Goal: Task Accomplishment & Management: Use online tool/utility

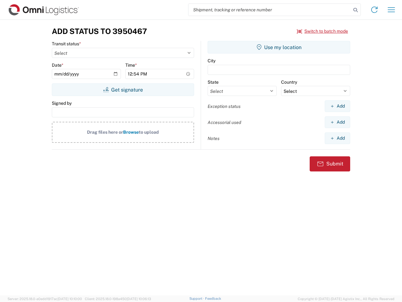
click at [270, 10] on input "search" at bounding box center [270, 10] width 163 height 12
click at [356, 10] on icon at bounding box center [355, 10] width 9 height 9
click at [375, 10] on icon at bounding box center [375, 10] width 10 height 10
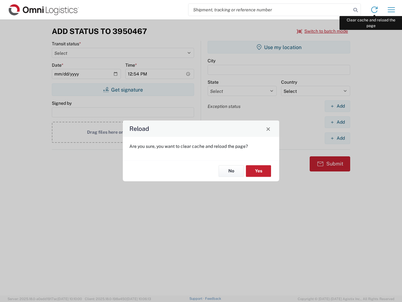
click at [391, 10] on div "Reload Are you sure, you want to clear cache and reload the page? No Yes" at bounding box center [201, 151] width 402 height 302
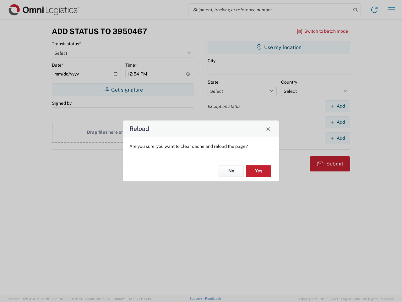
click at [323, 31] on div "Reload Are you sure, you want to clear cache and reload the page? No Yes" at bounding box center [201, 151] width 402 height 302
click at [123, 90] on div "Reload Are you sure, you want to clear cache and reload the page? No Yes" at bounding box center [201, 151] width 402 height 302
click at [279, 47] on div "Reload Are you sure, you want to clear cache and reload the page? No Yes" at bounding box center [201, 151] width 402 height 302
click at [337, 106] on div "Reload Are you sure, you want to clear cache and reload the page? No Yes" at bounding box center [201, 151] width 402 height 302
click at [337, 122] on div "Reload Are you sure, you want to clear cache and reload the page? No Yes" at bounding box center [201, 151] width 402 height 302
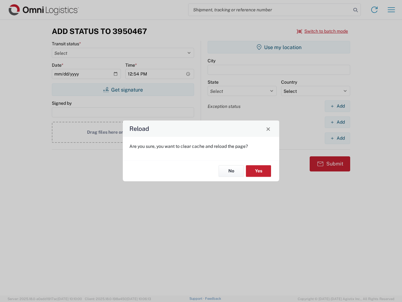
click at [337, 138] on div "Reload Are you sure, you want to clear cache and reload the page? No Yes" at bounding box center [201, 151] width 402 height 302
